Goal: Check status

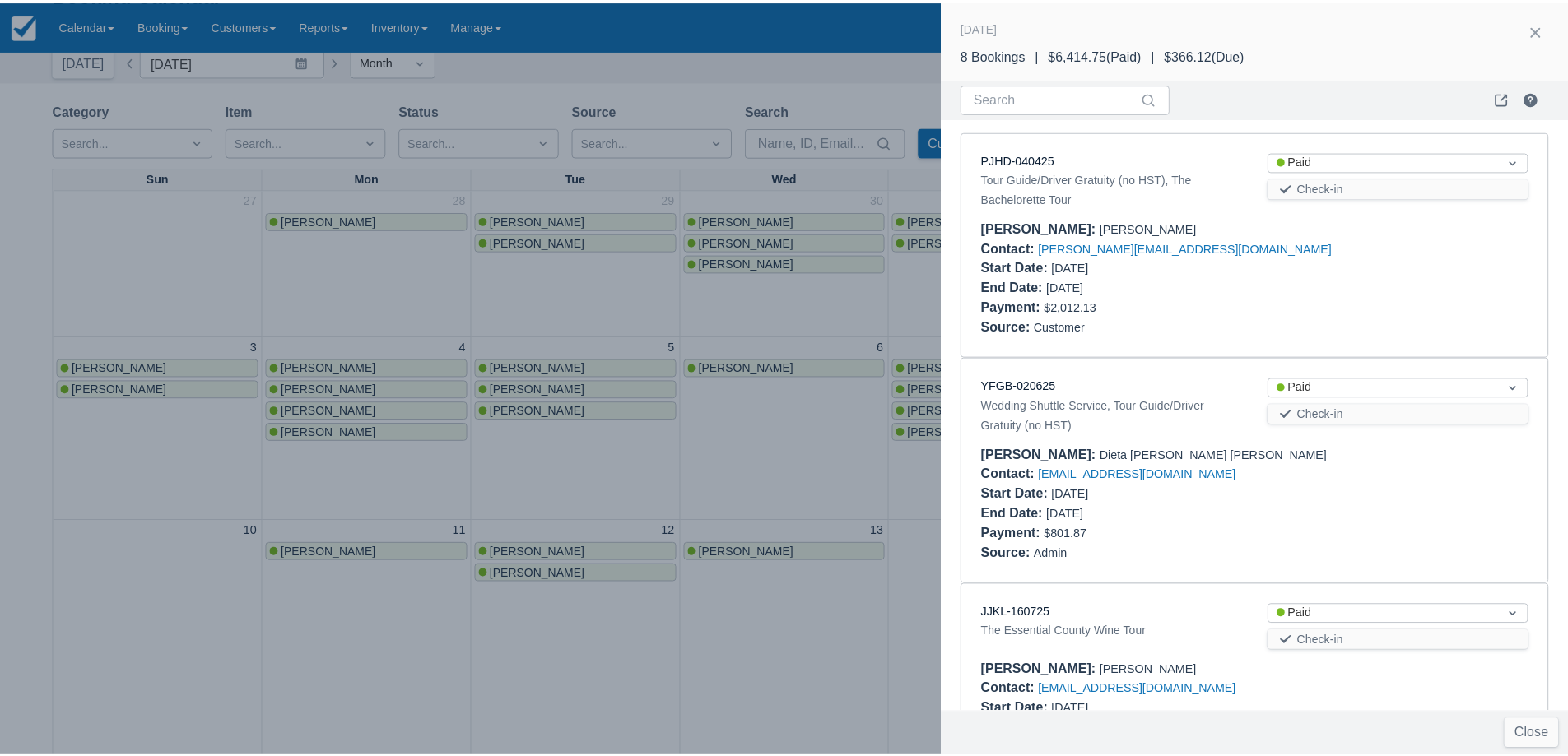
scroll to position [142, 0]
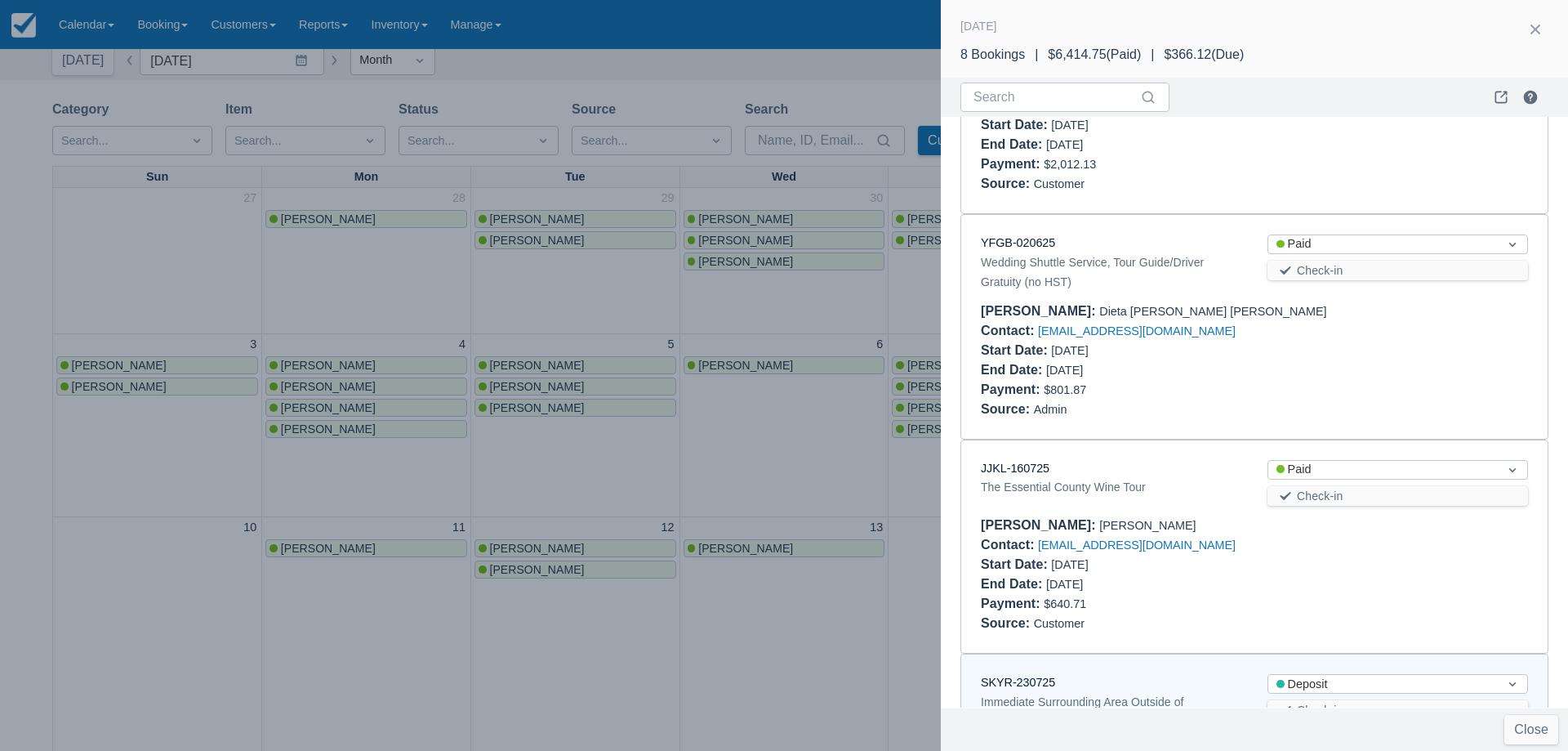
click at [404, 313] on div at bounding box center [784, 375] width 1568 height 751
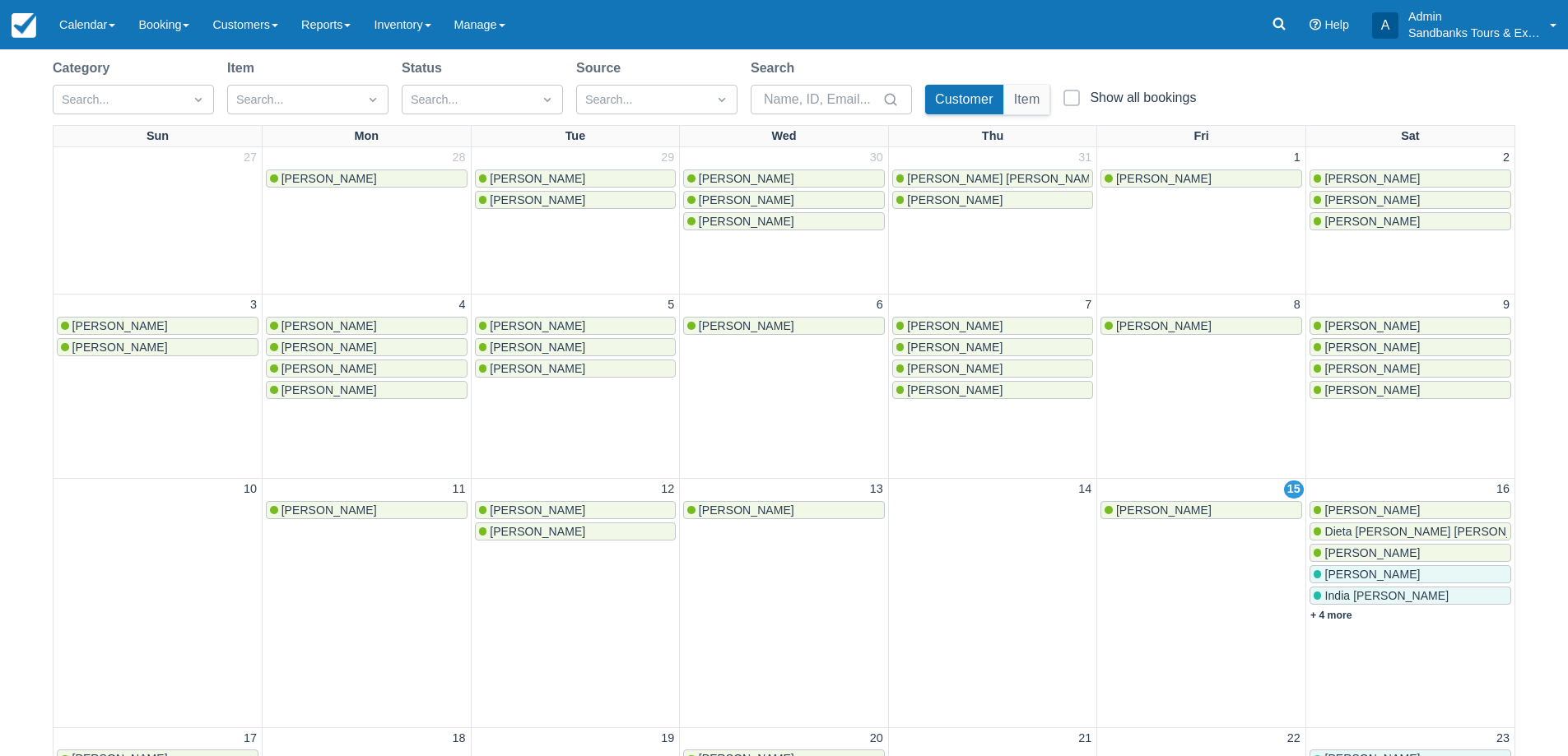
scroll to position [0, 0]
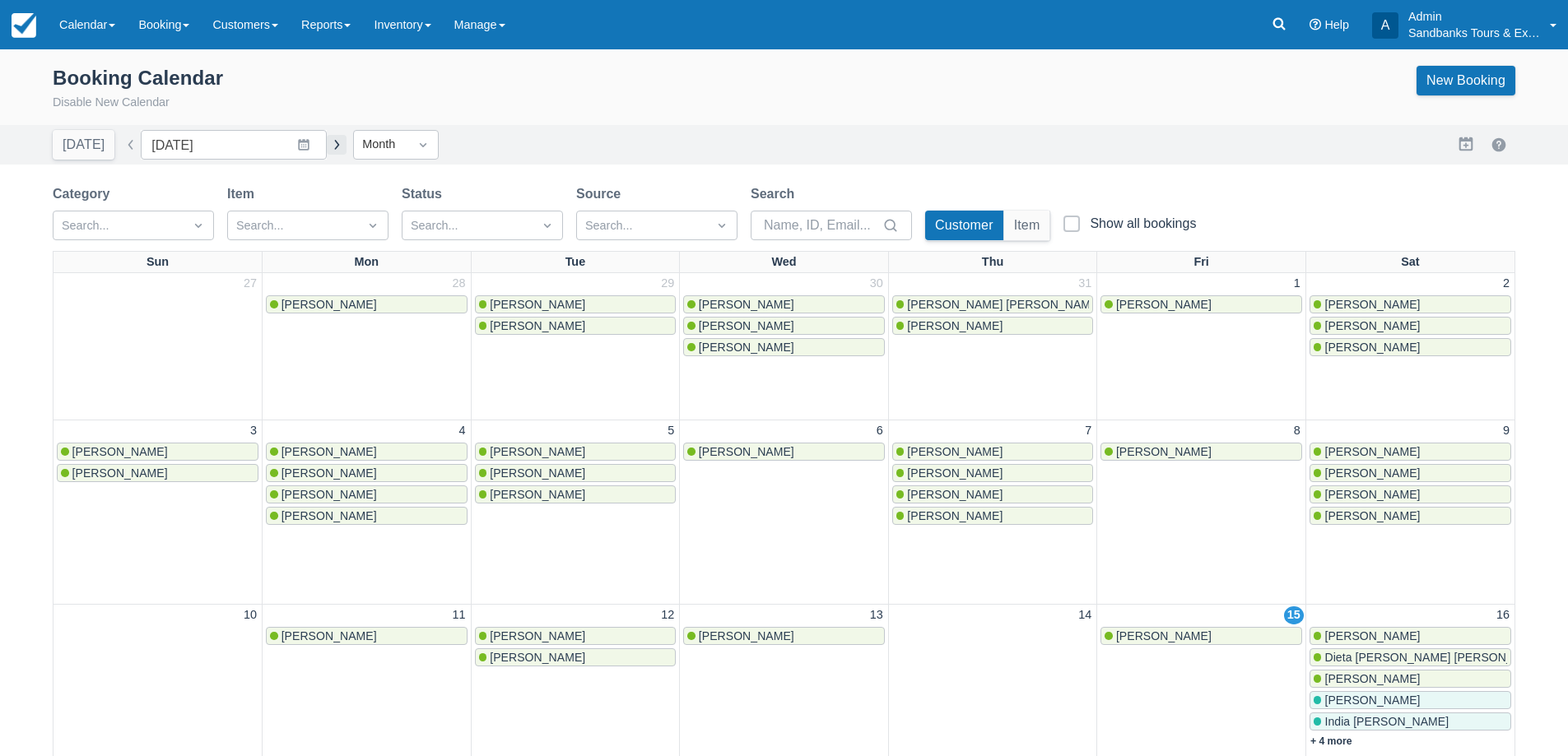
click at [329, 147] on button "button" at bounding box center [336, 145] width 20 height 20
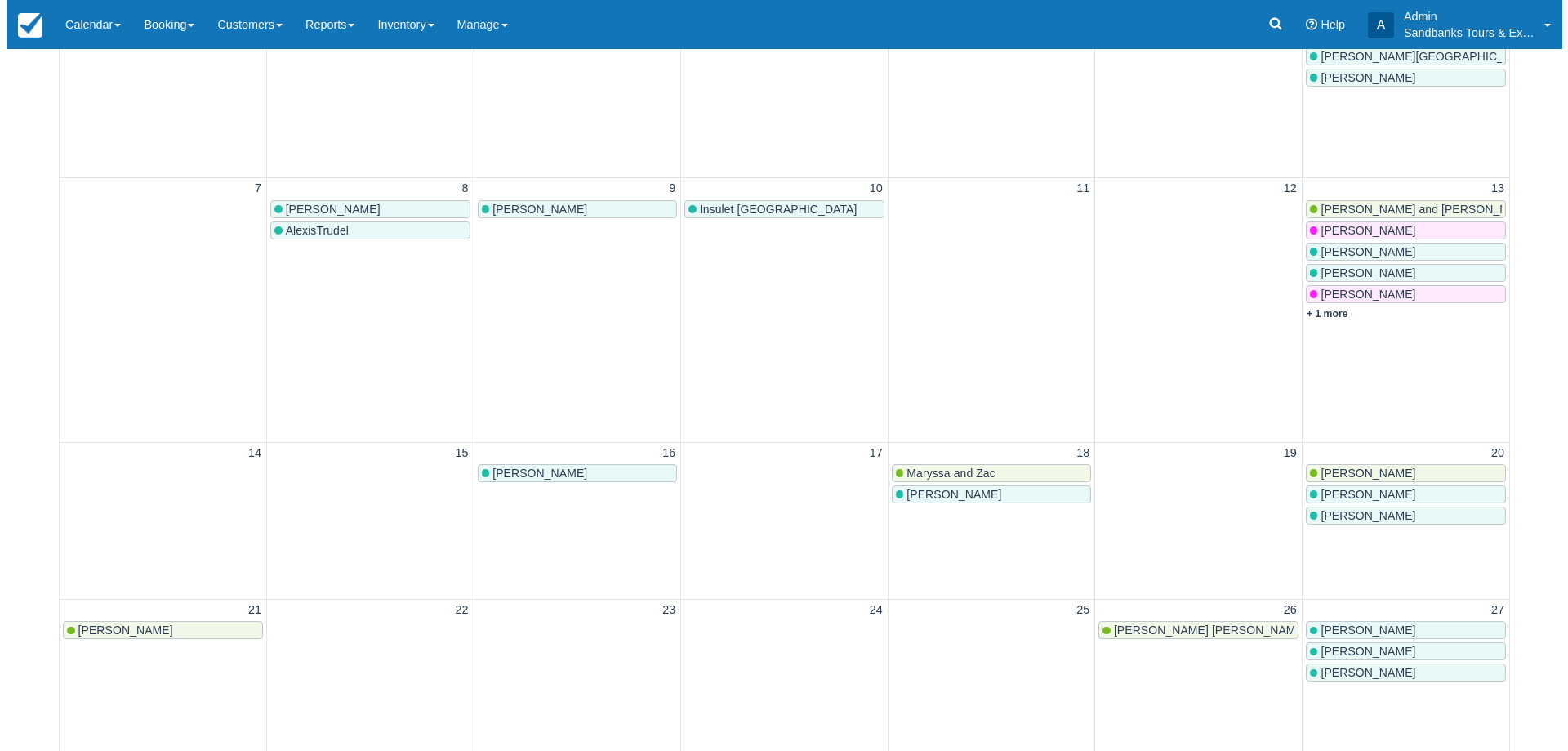
scroll to position [326, 0]
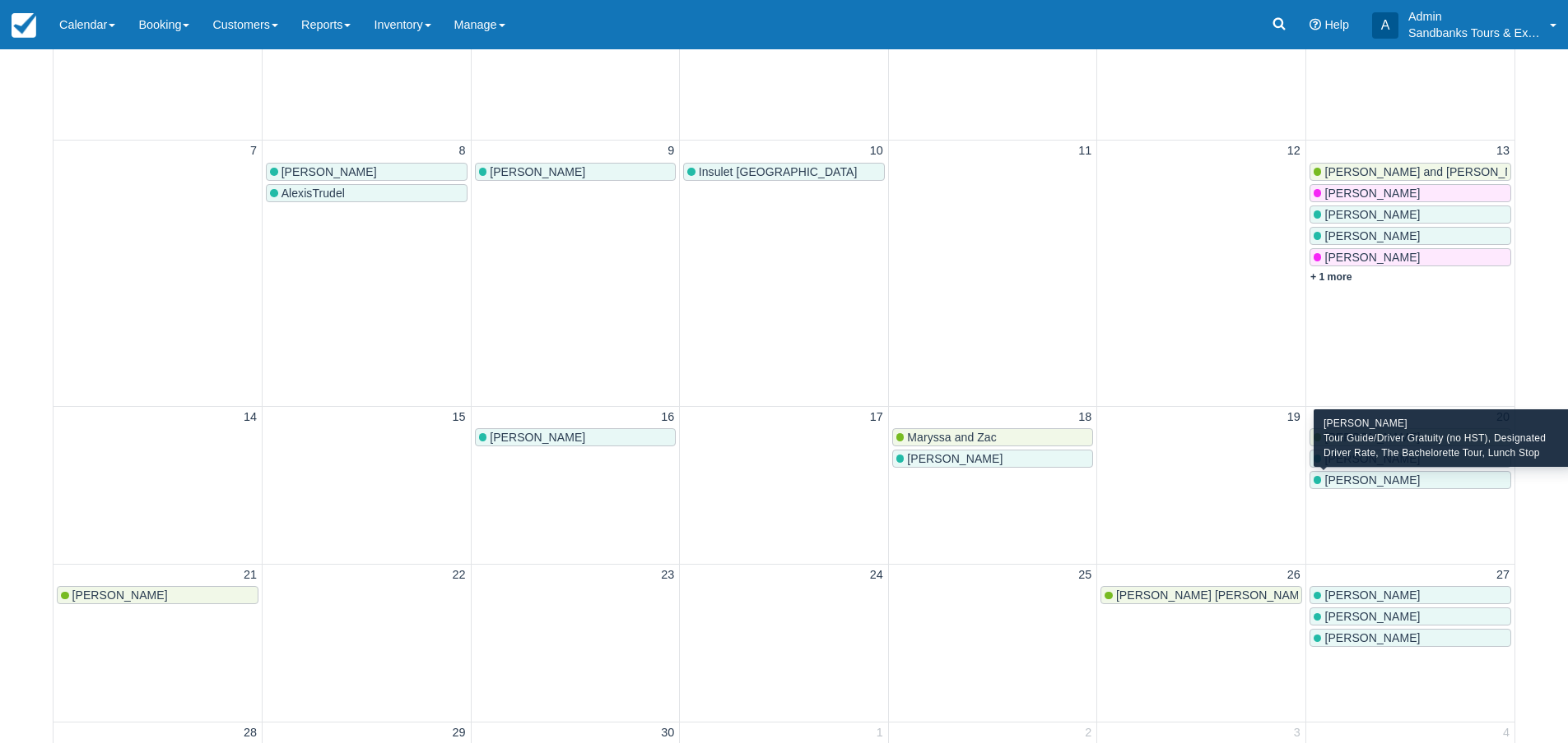
click at [1367, 483] on span "[PERSON_NAME]" at bounding box center [1372, 480] width 96 height 13
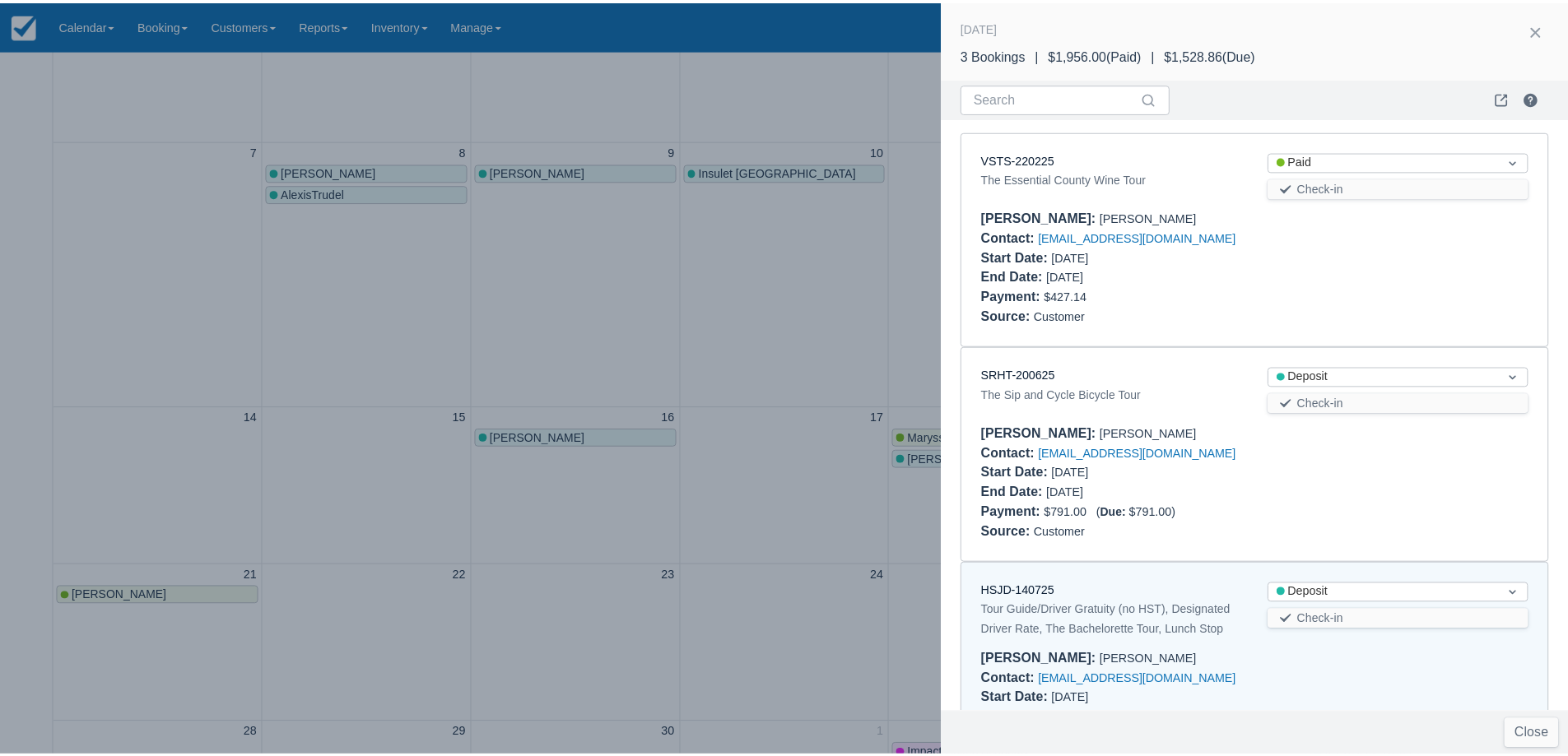
scroll to position [91, 0]
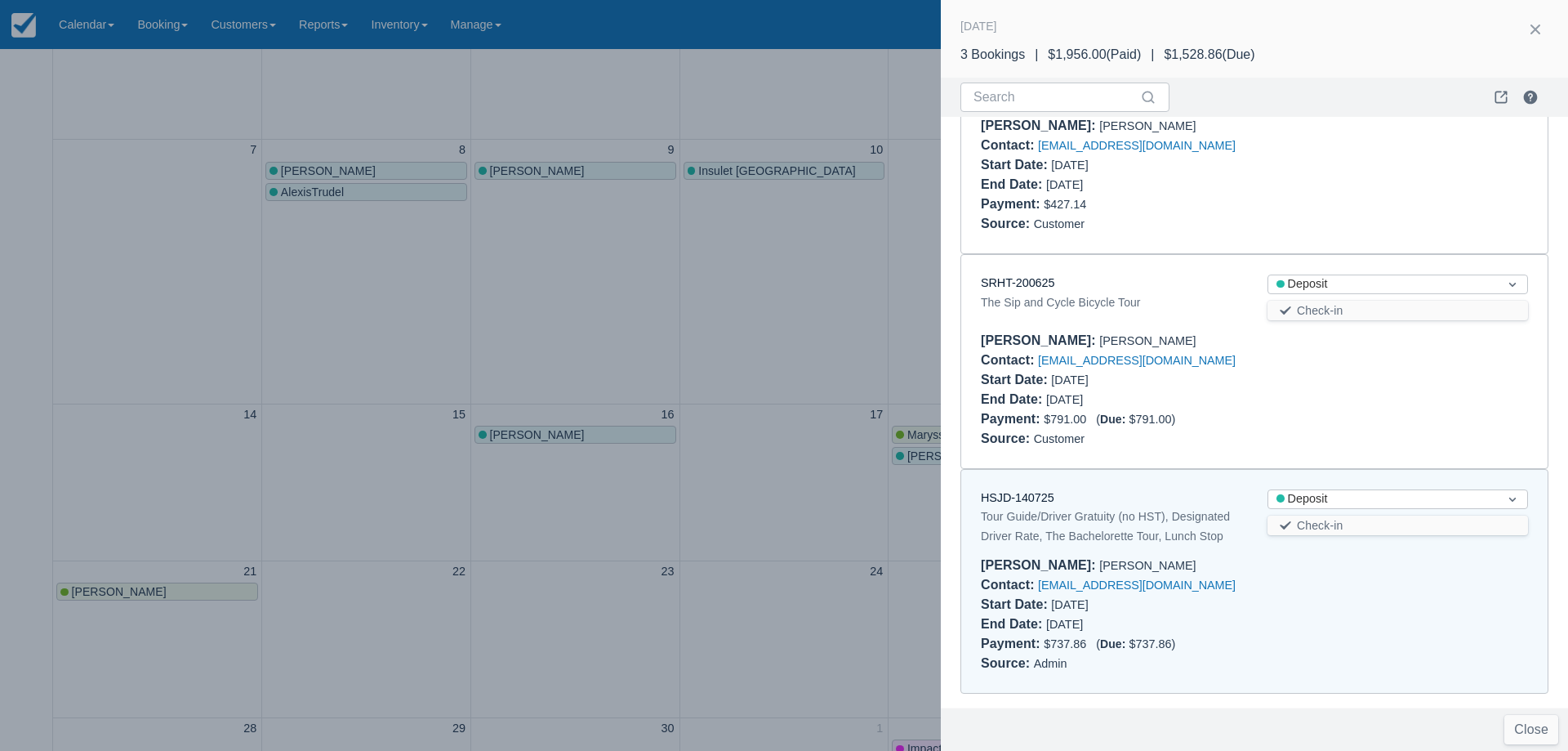
click at [654, 287] on div at bounding box center [784, 375] width 1568 height 751
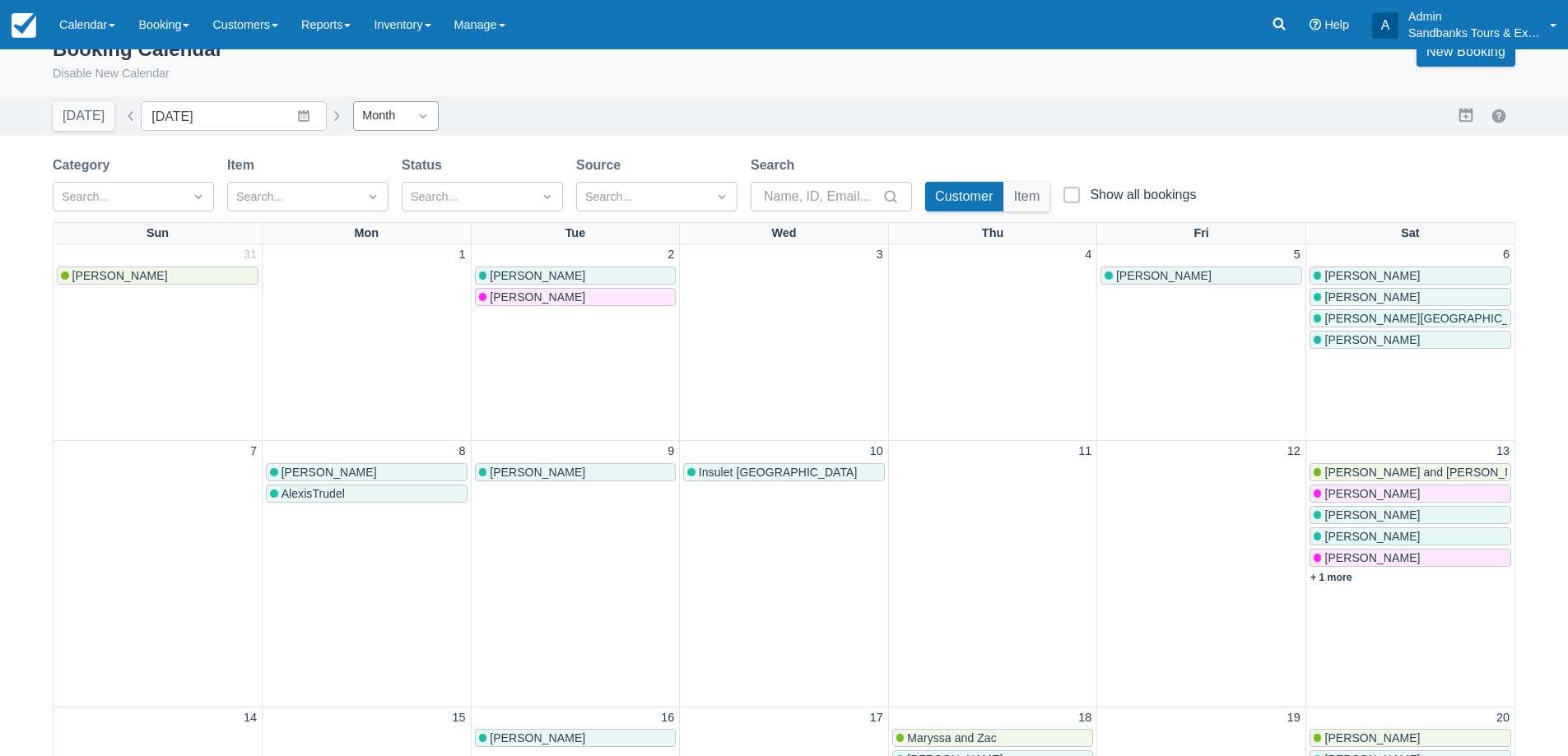
scroll to position [0, 0]
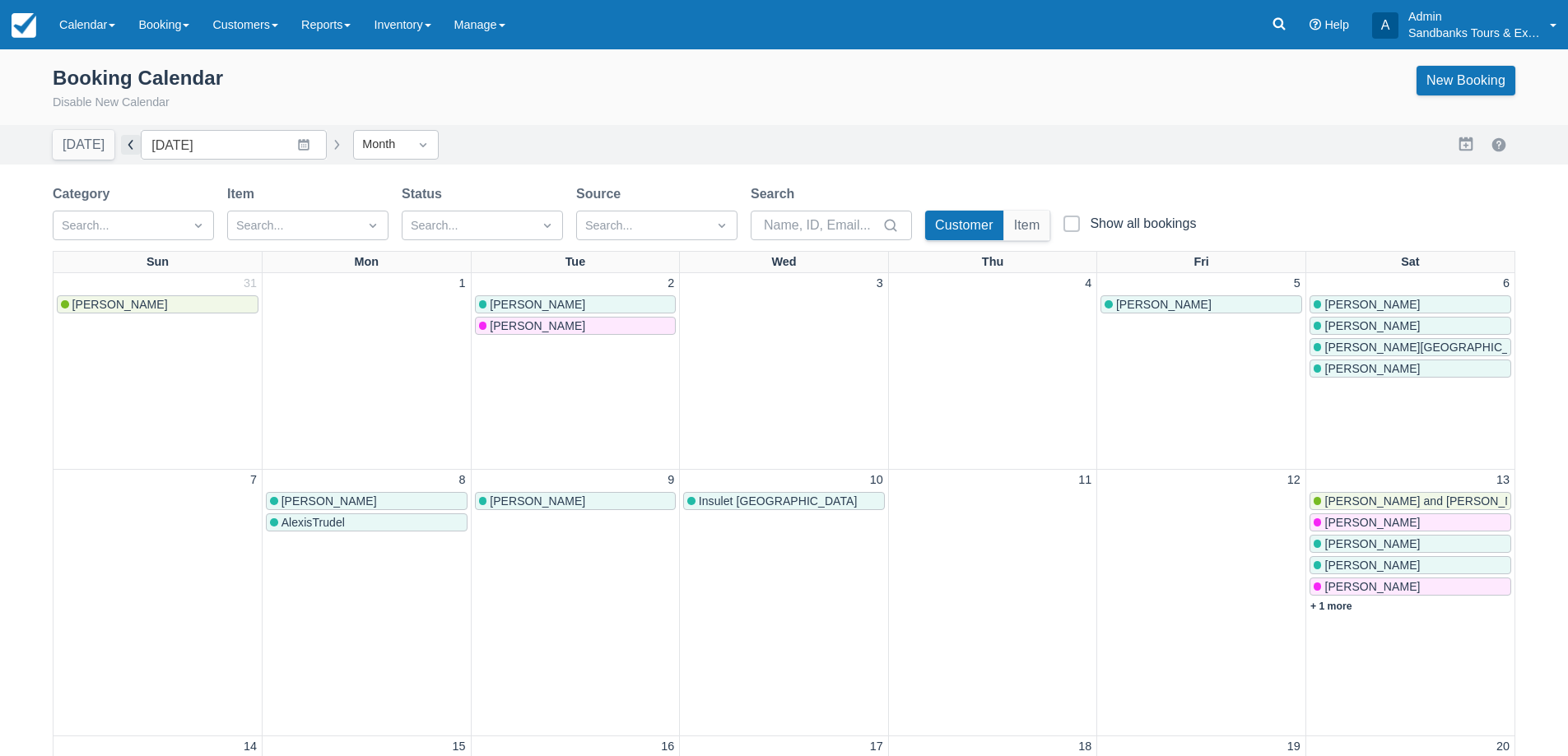
click at [121, 144] on button "button" at bounding box center [131, 145] width 20 height 20
type input "[DATE]"
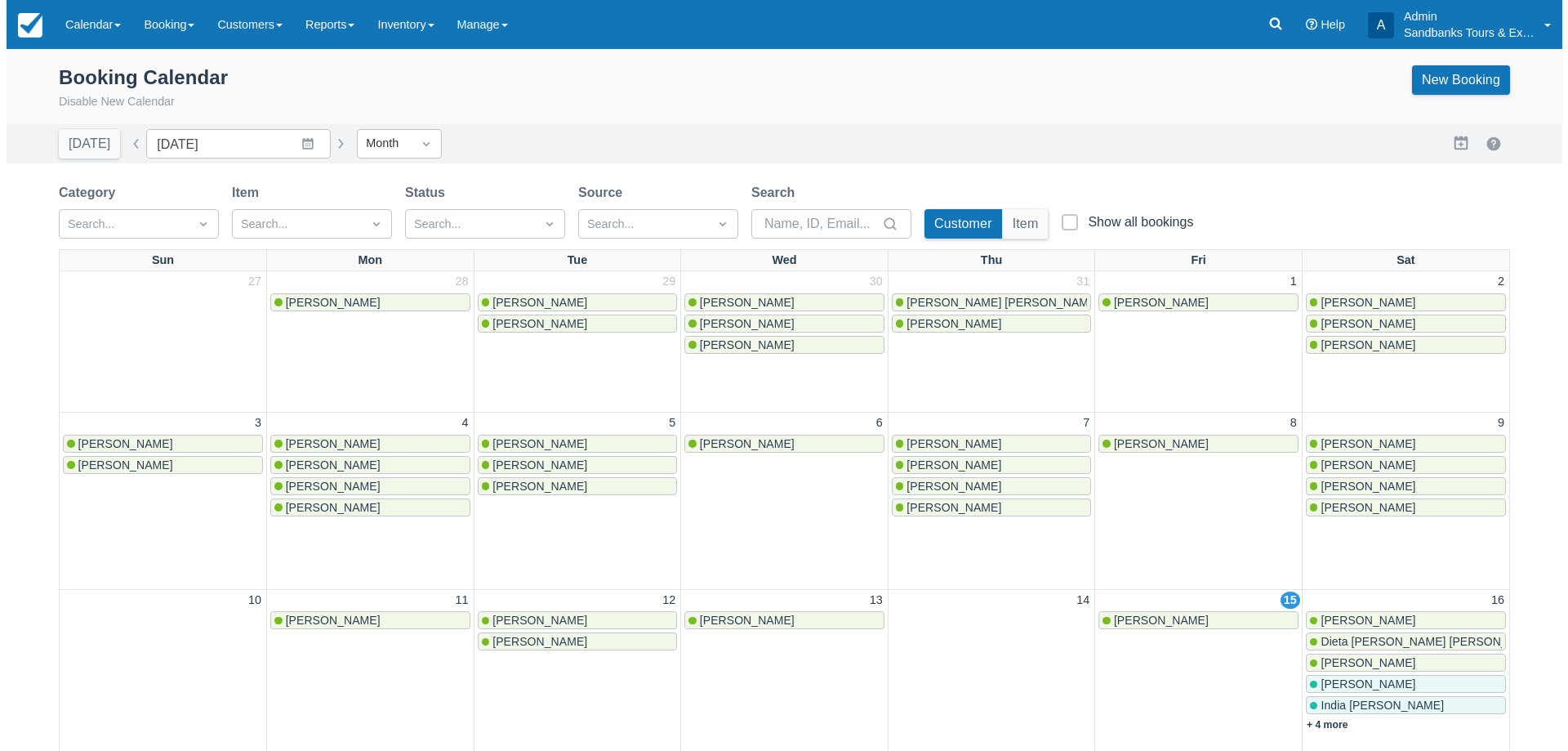
scroll to position [245, 0]
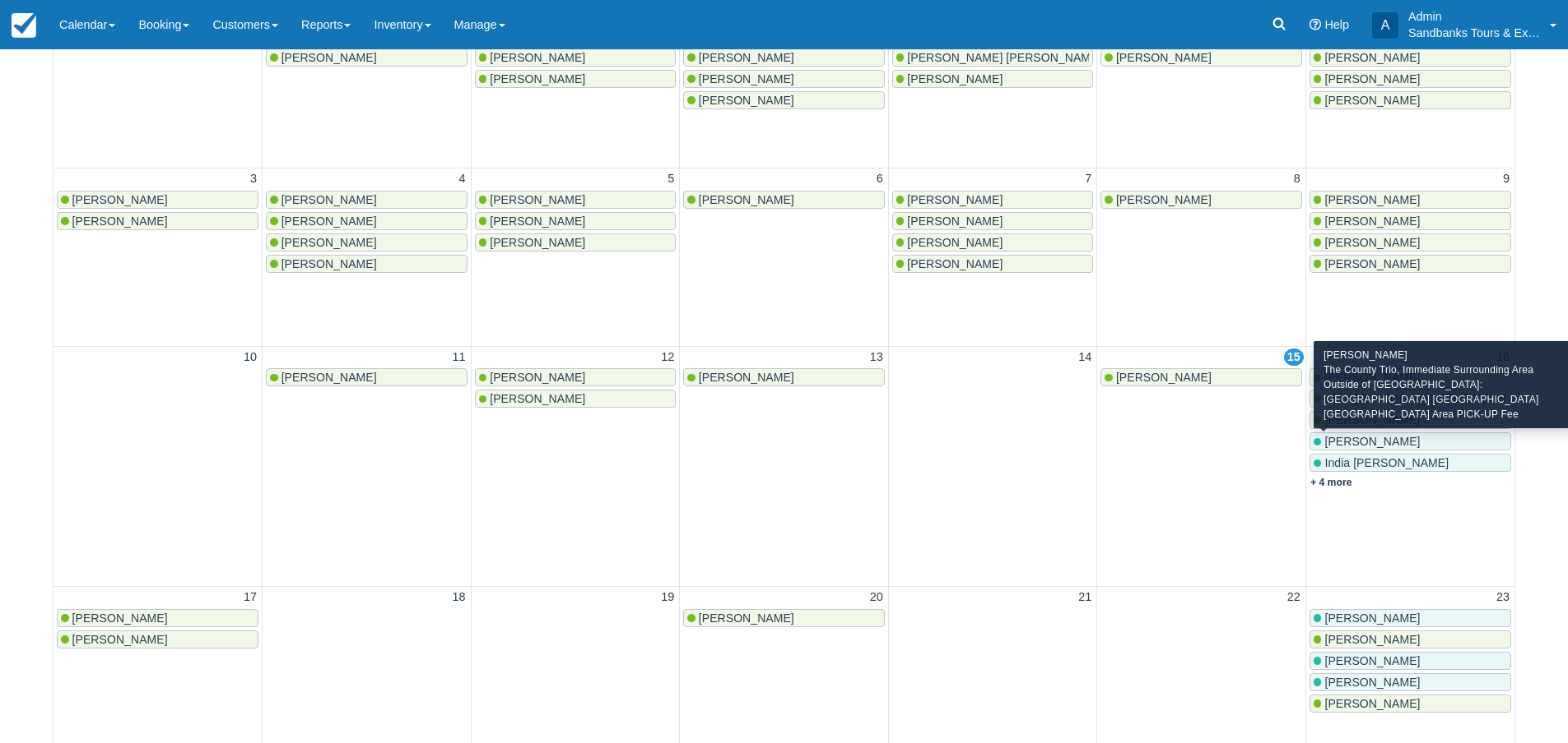
click at [1369, 436] on span "[PERSON_NAME]" at bounding box center [1372, 441] width 96 height 13
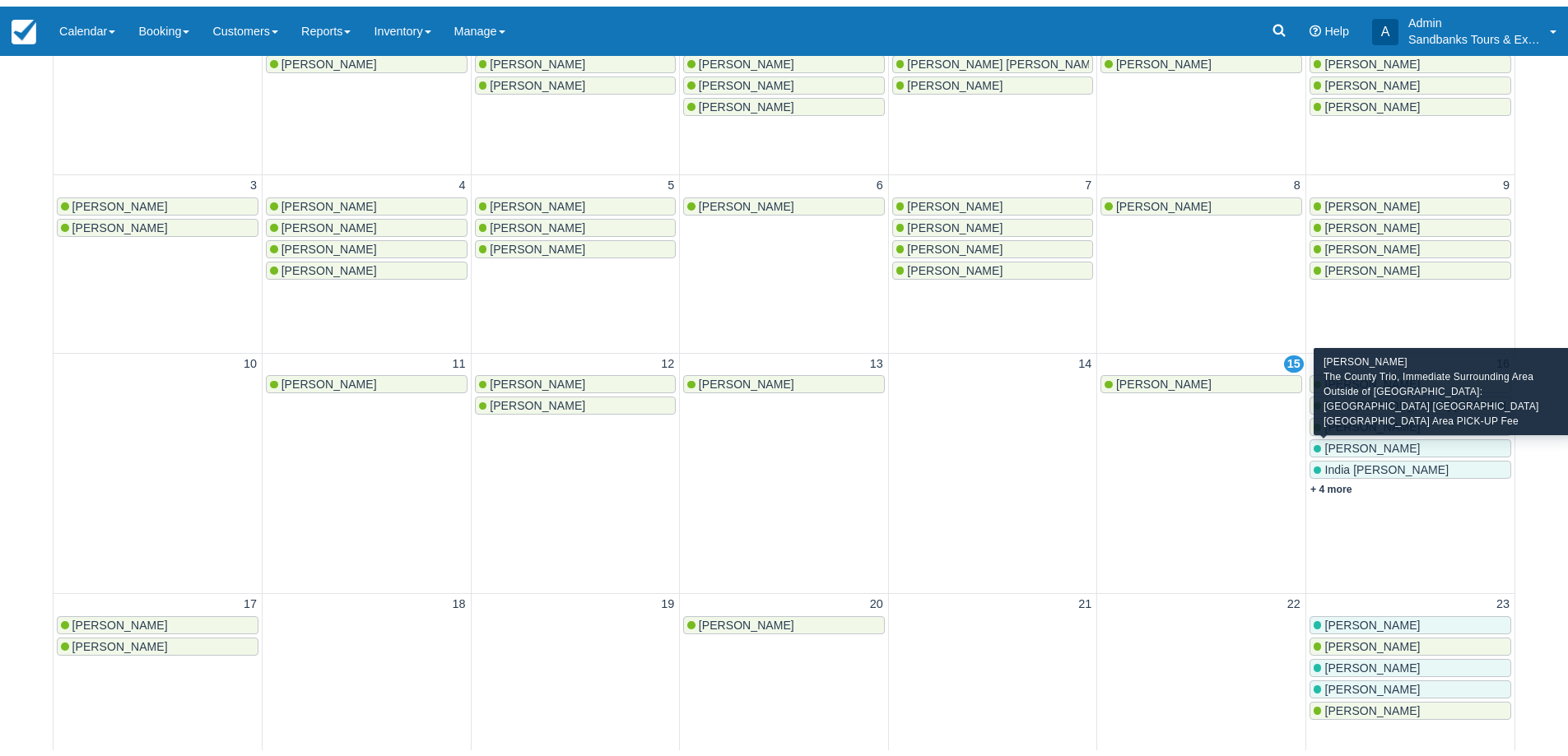
scroll to position [683, 0]
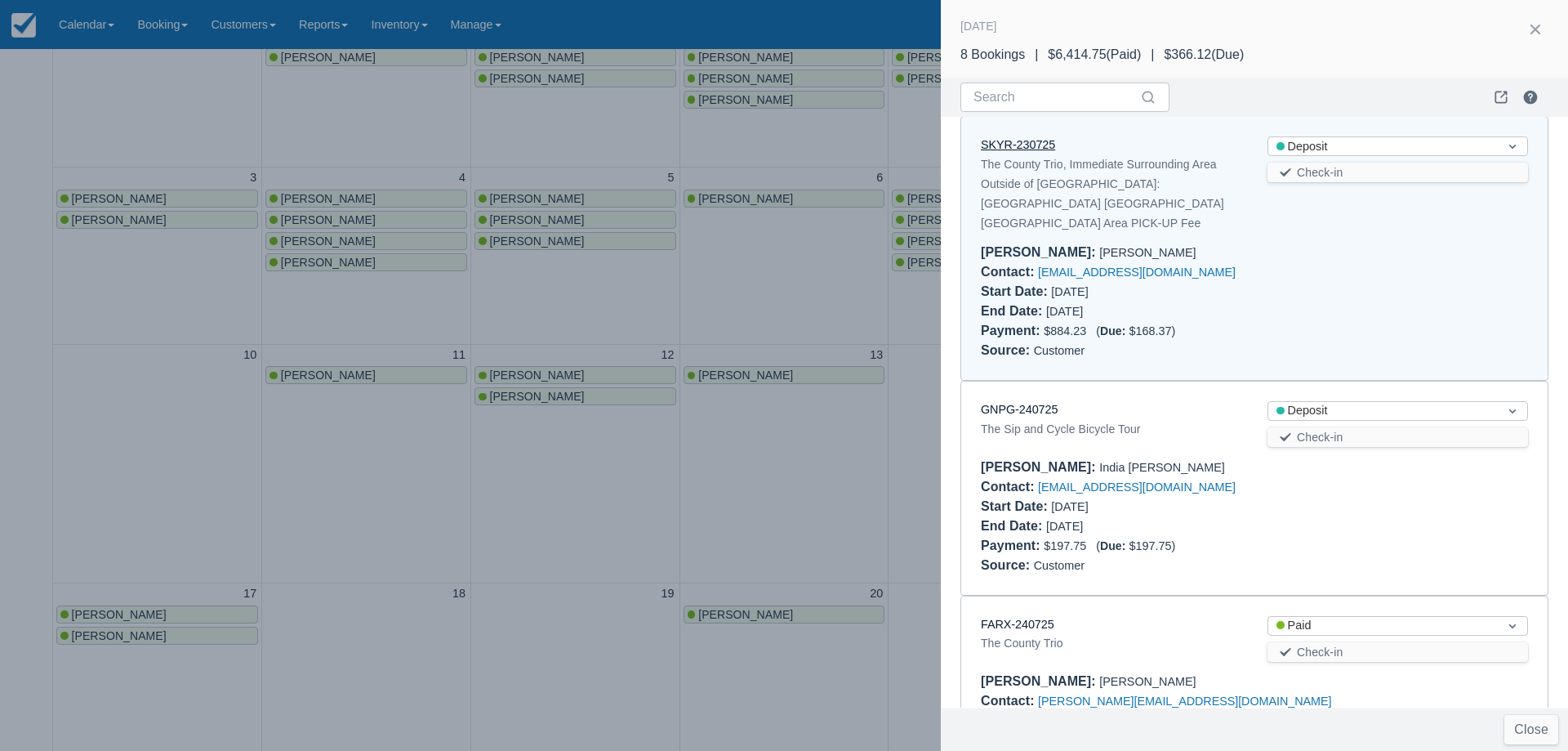
click at [1012, 139] on link "SKYR-230725" at bounding box center [1018, 144] width 75 height 13
click at [707, 444] on div at bounding box center [784, 375] width 1568 height 751
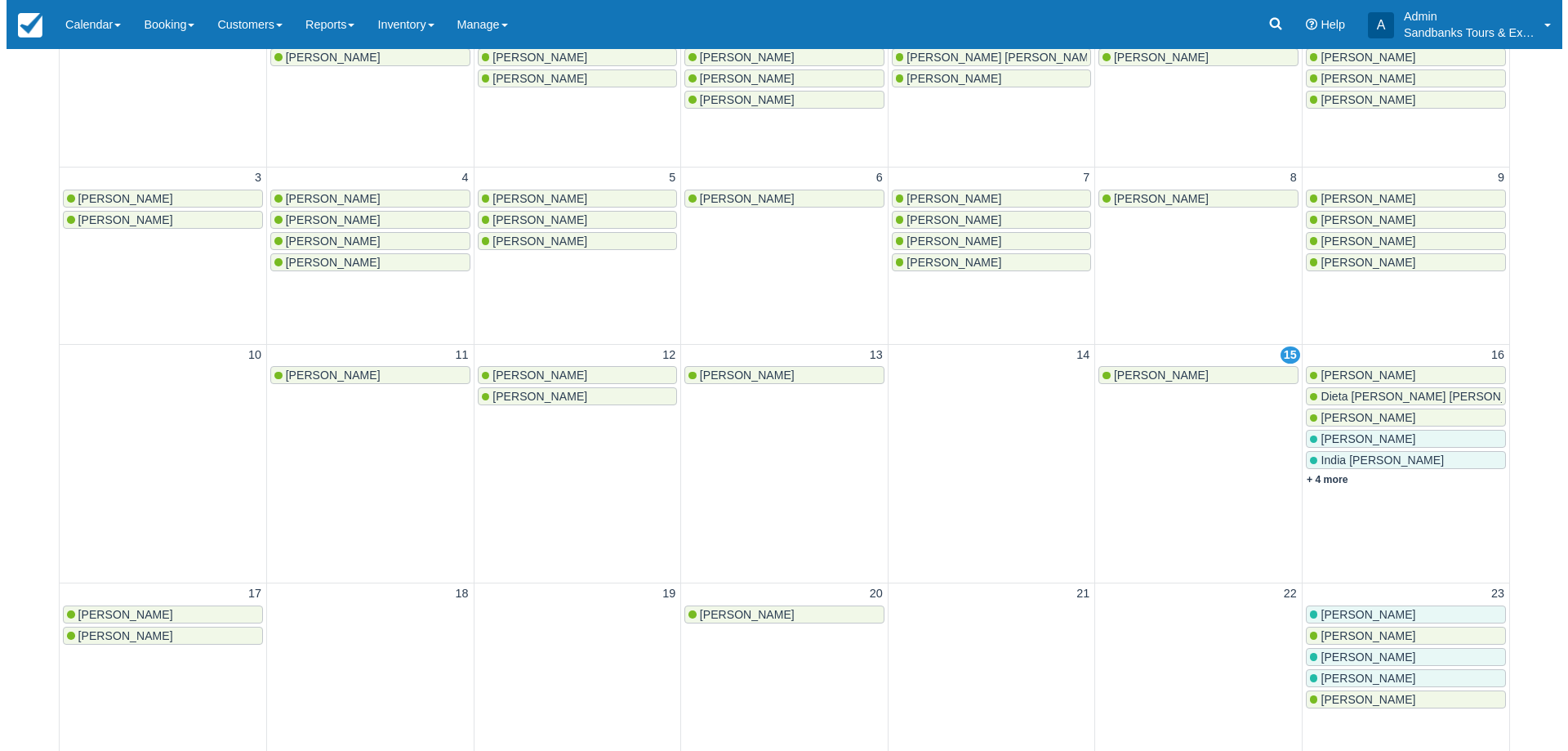
scroll to position [0, 0]
click at [1327, 480] on link "+ 4 more" at bounding box center [1320, 480] width 42 height 12
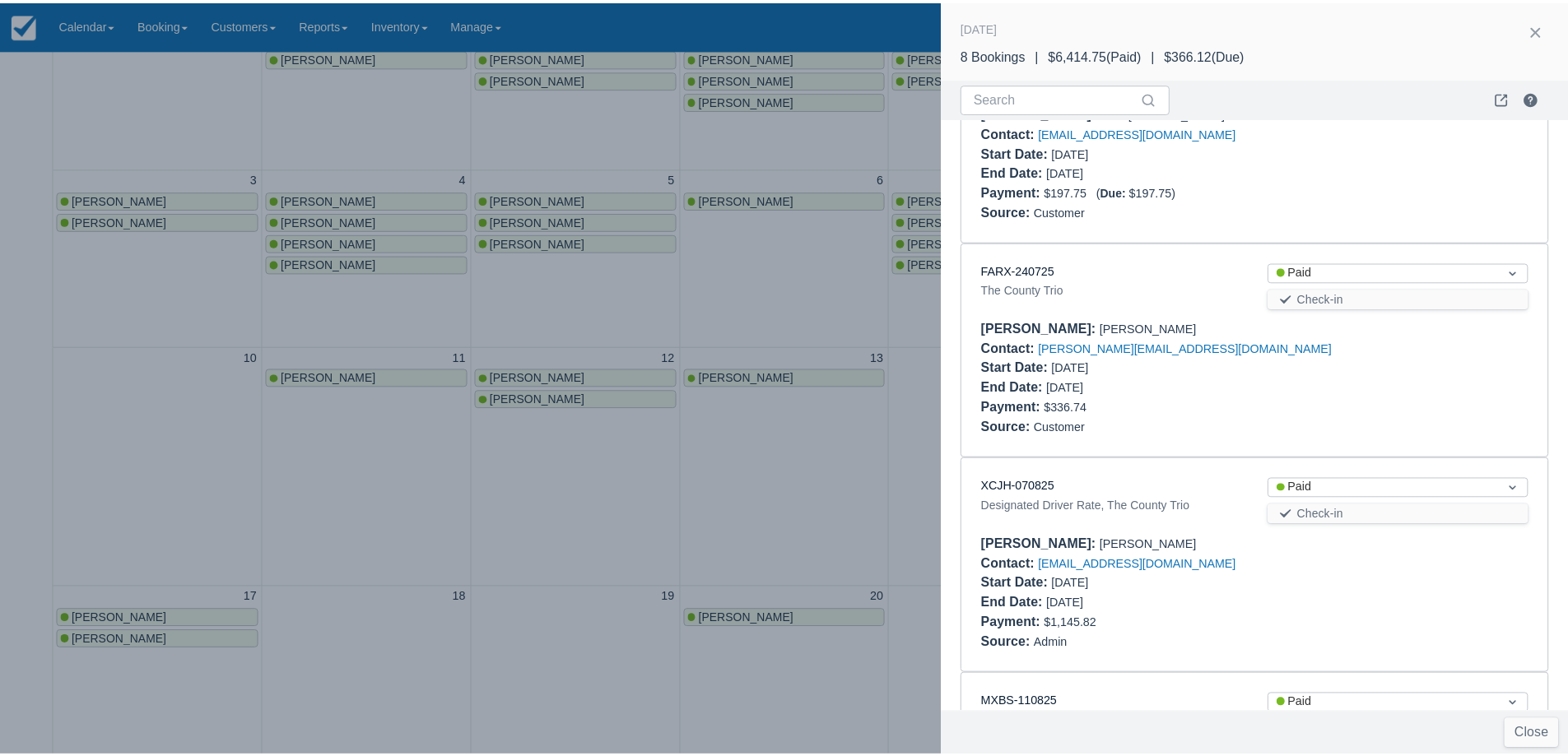
scroll to position [1070, 0]
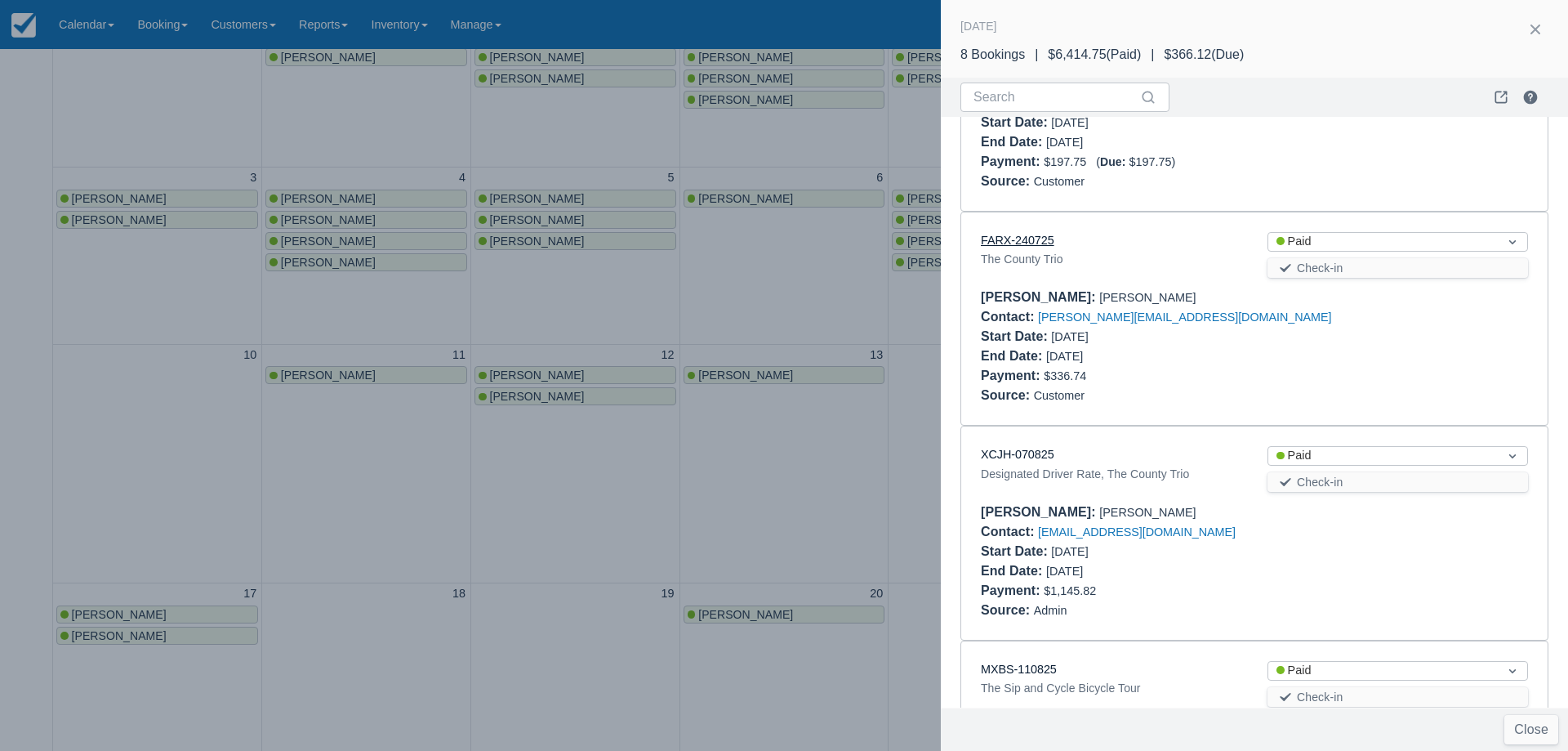
click at [1023, 234] on link "FARX-240725" at bounding box center [1018, 240] width 74 height 13
click at [785, 296] on div at bounding box center [784, 375] width 1568 height 751
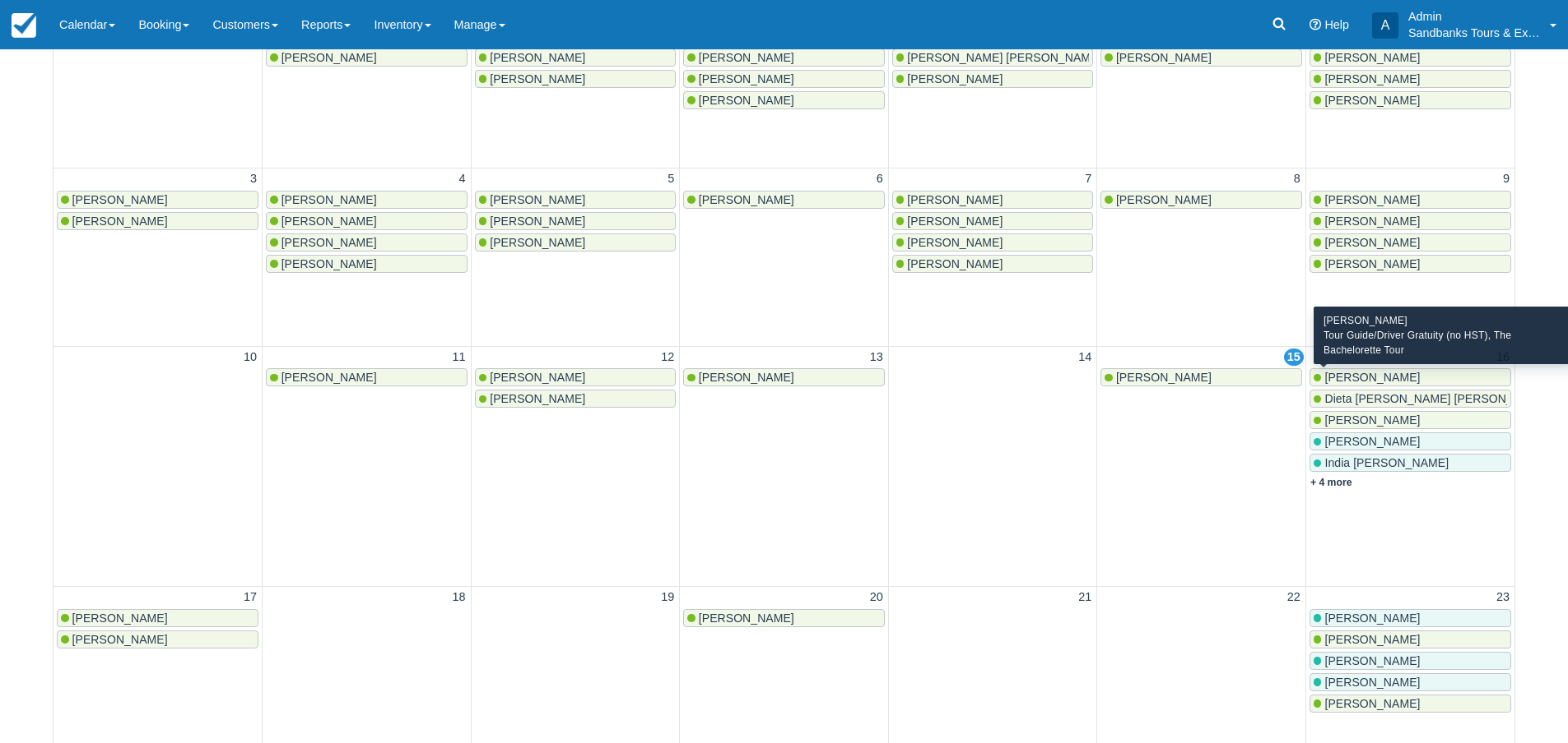
click at [1361, 379] on span "[PERSON_NAME]" at bounding box center [1372, 376] width 96 height 13
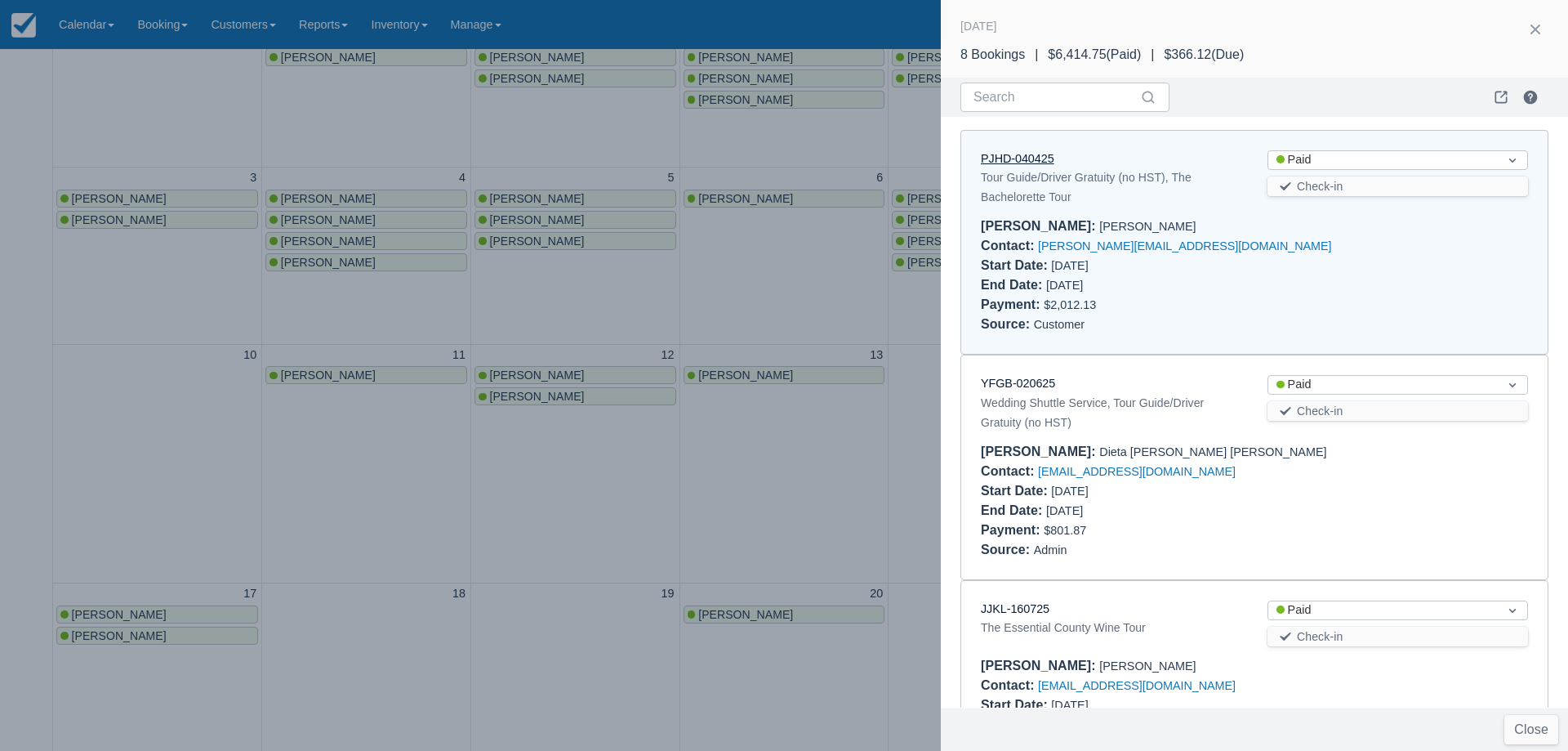
click at [1018, 163] on link "PJHD-040425" at bounding box center [1018, 157] width 74 height 13
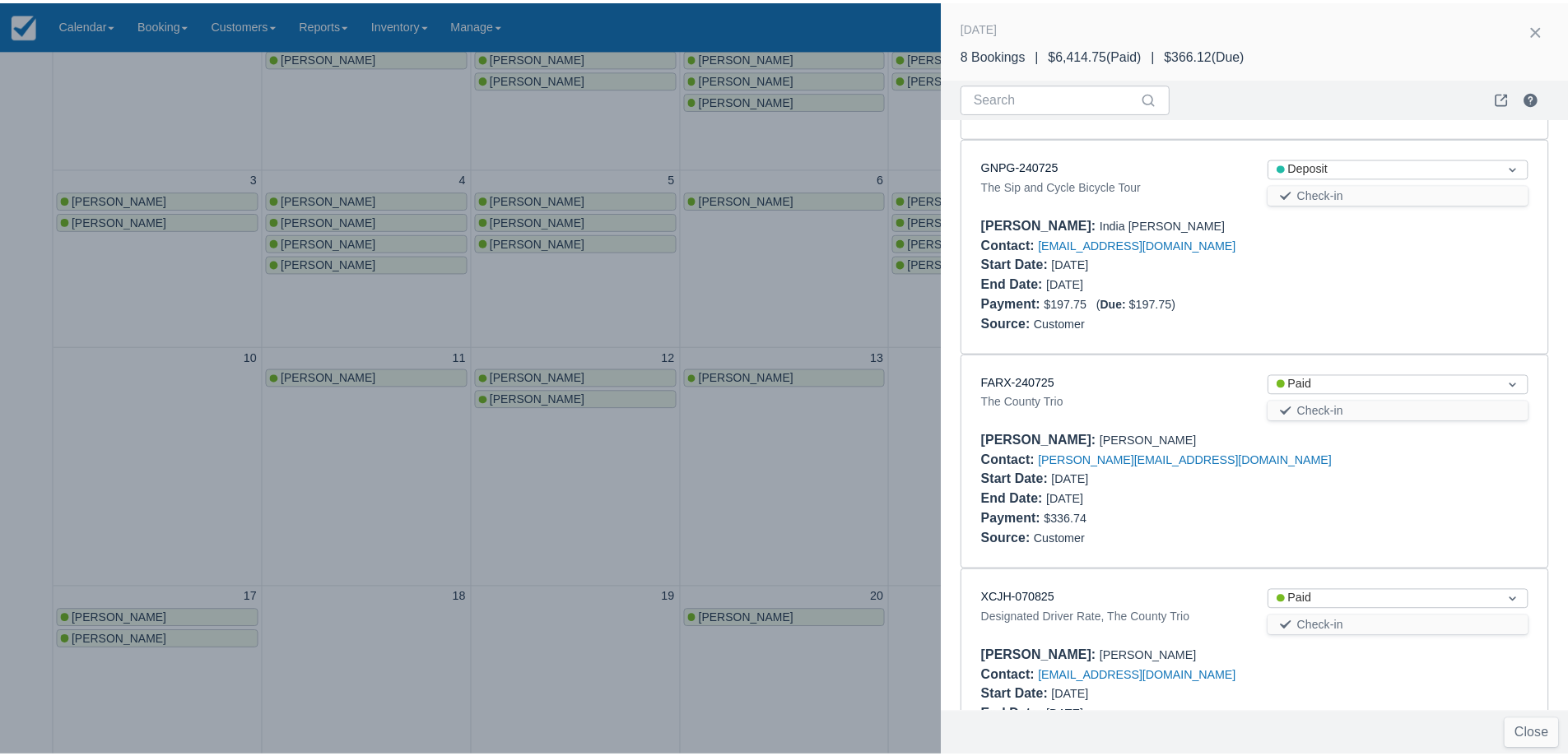
scroll to position [1070, 0]
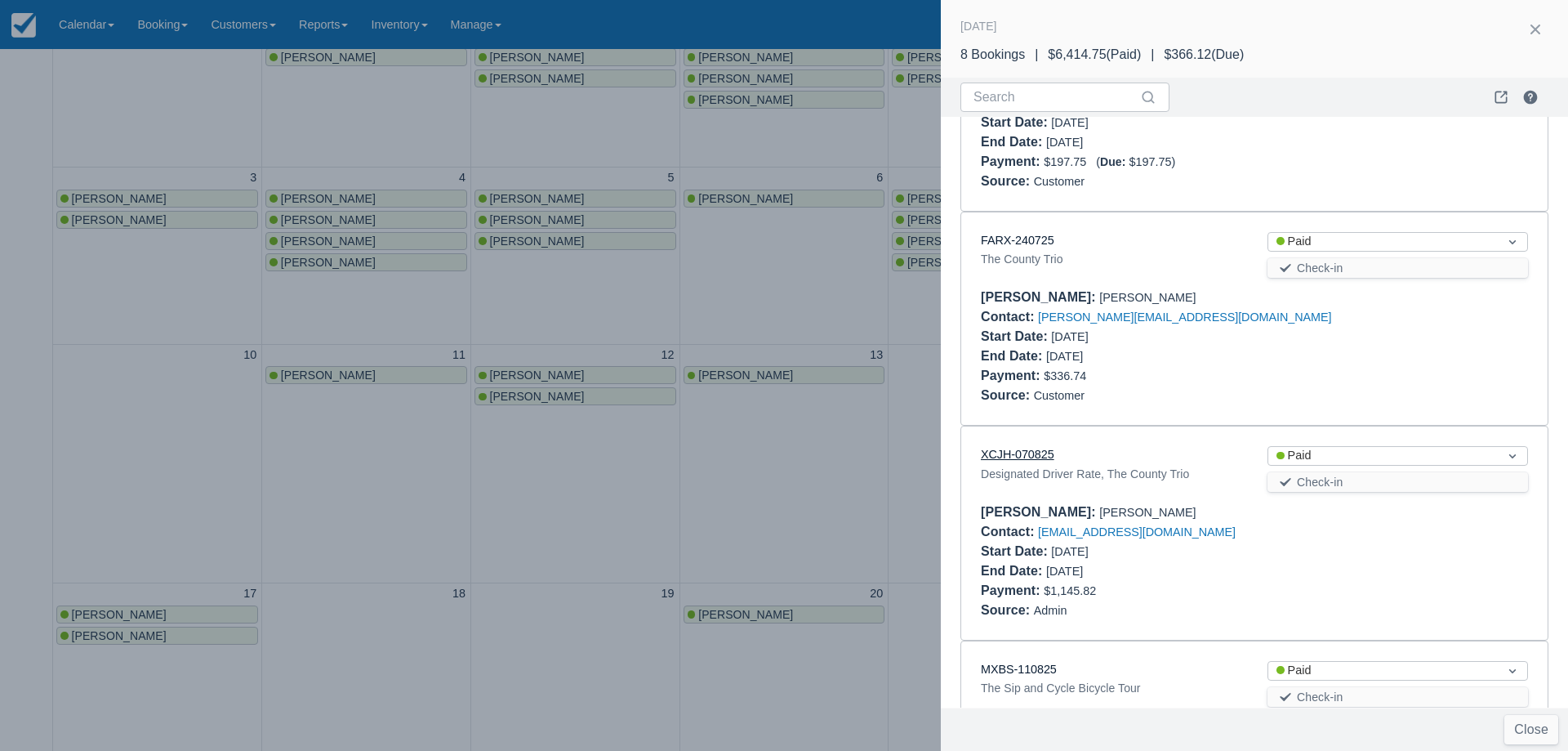
click at [1018, 448] on link "XCJH-070825" at bounding box center [1018, 454] width 74 height 13
click at [594, 381] on div at bounding box center [784, 375] width 1568 height 751
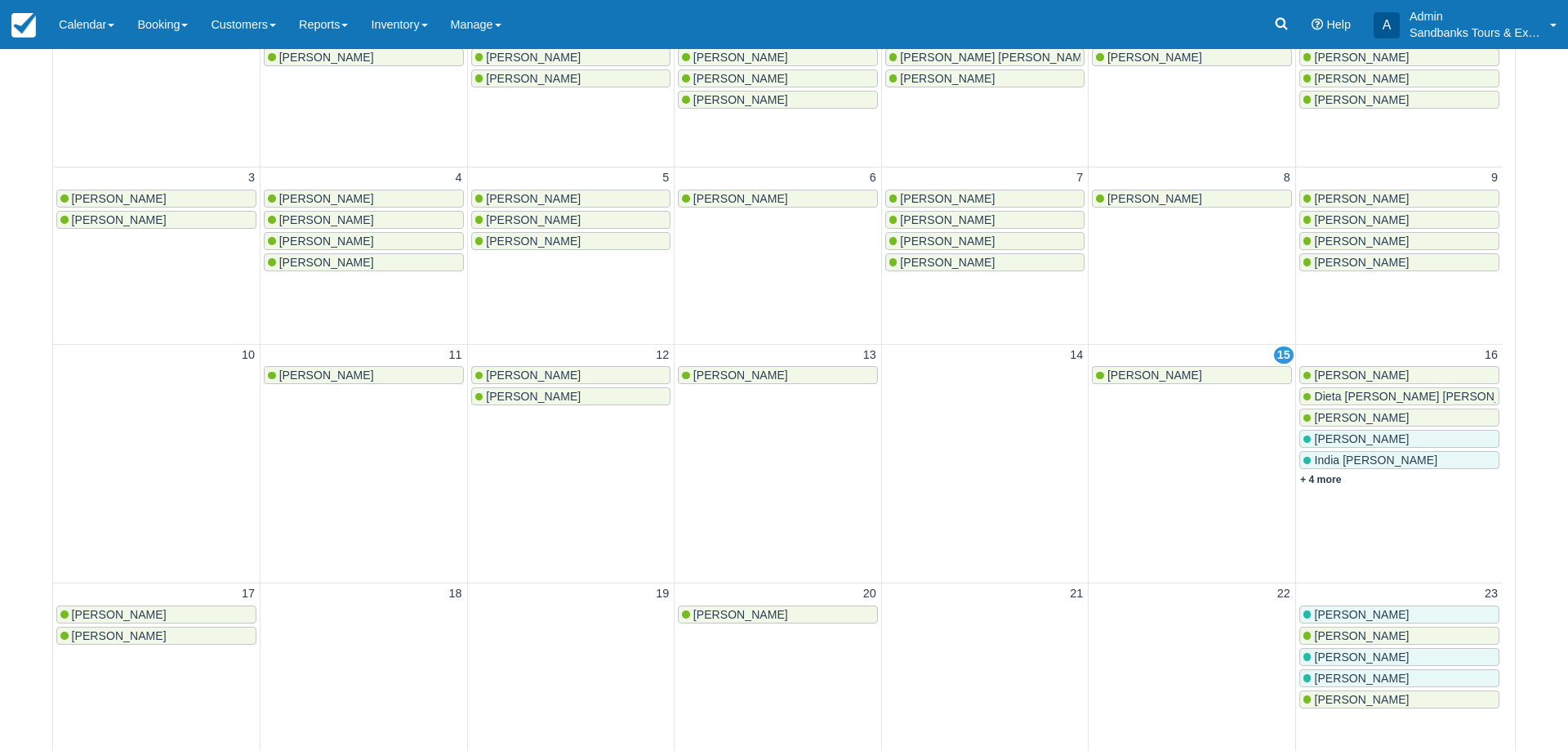
scroll to position [0, 0]
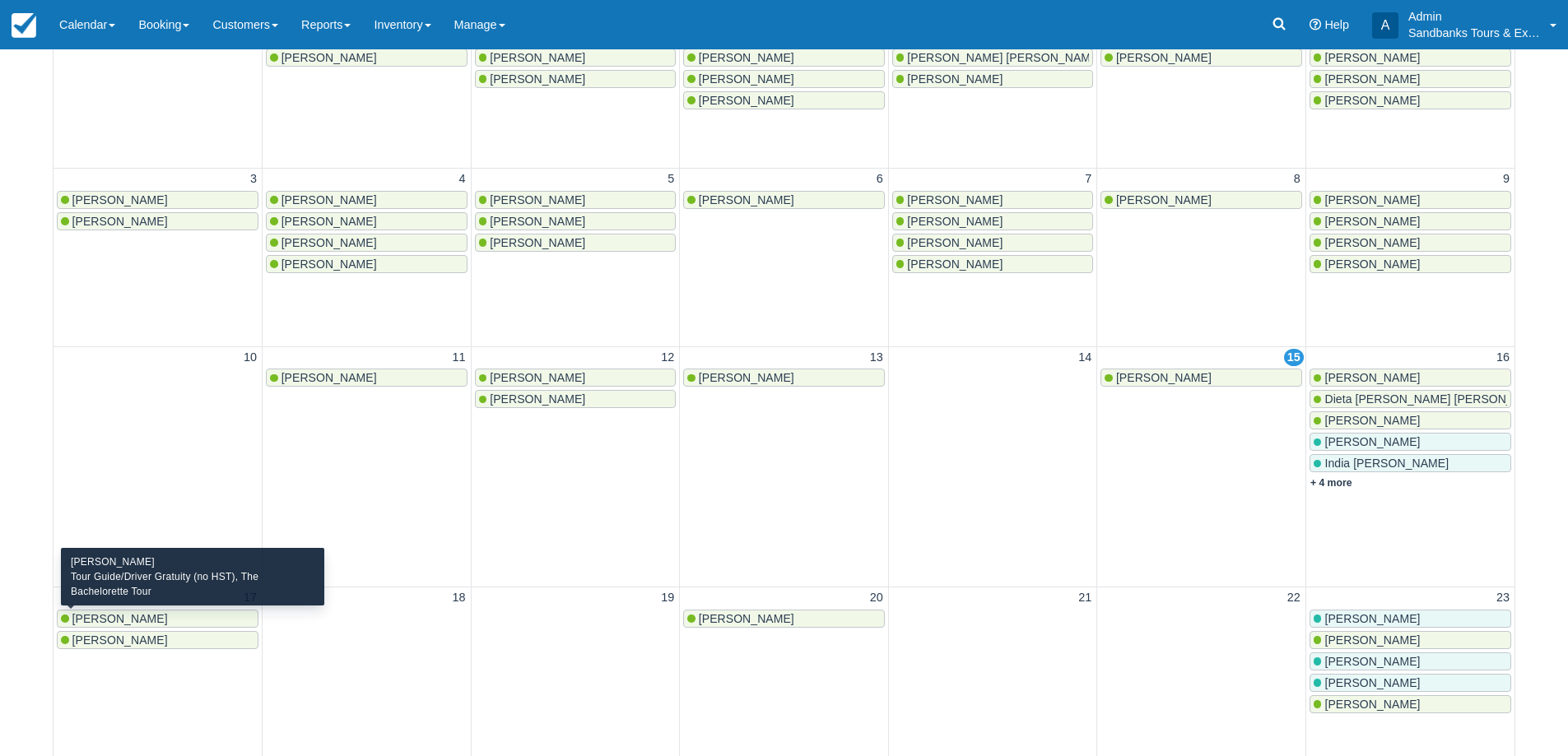
click at [94, 614] on span "[PERSON_NAME]" at bounding box center [120, 618] width 96 height 13
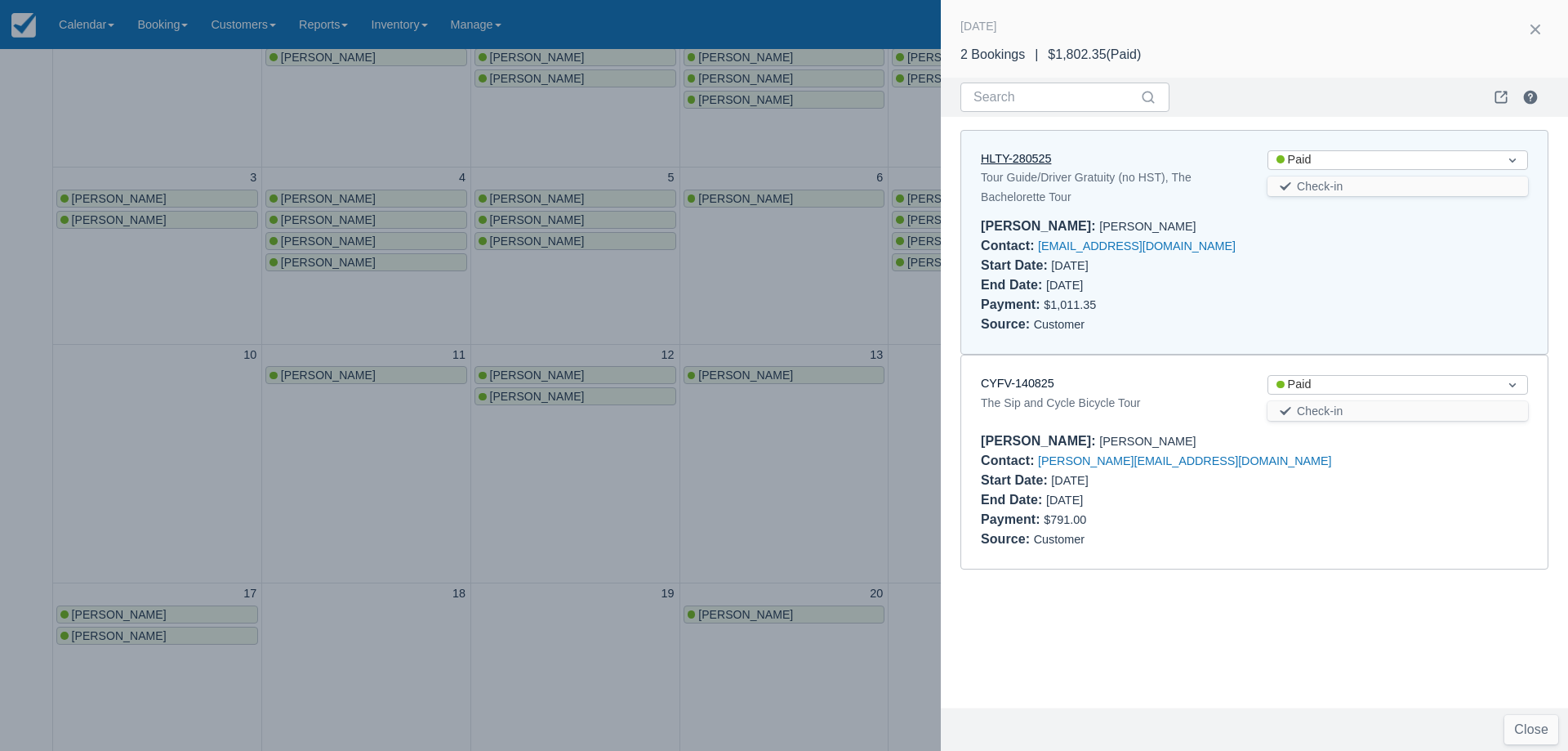
click at [1006, 164] on link "HLTY-280525" at bounding box center [1016, 157] width 70 height 13
click at [626, 331] on div at bounding box center [784, 375] width 1568 height 751
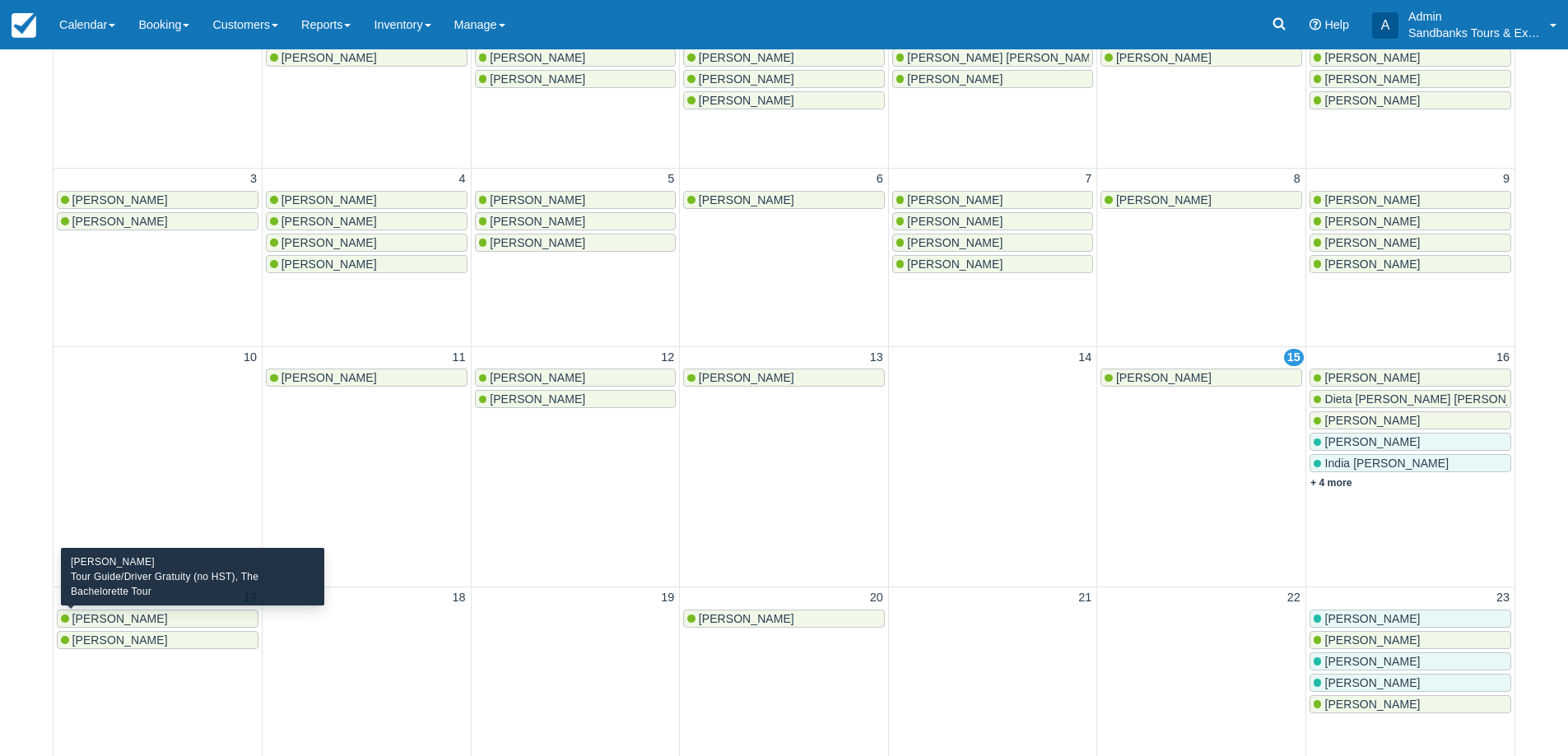
click at [127, 618] on div "[PERSON_NAME]" at bounding box center [157, 618] width 194 height 13
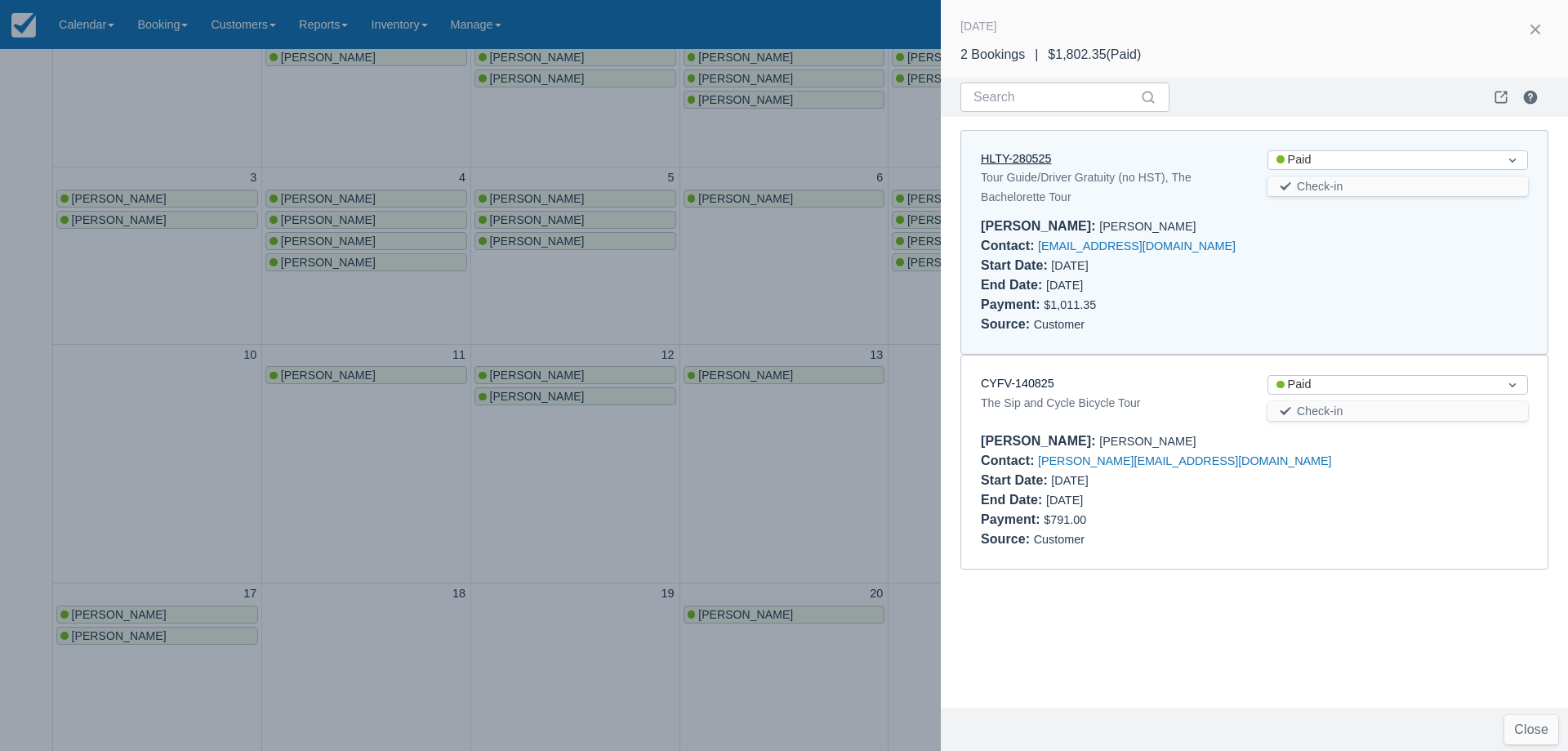
click at [1026, 163] on link "HLTY-280525" at bounding box center [1016, 157] width 70 height 13
